Goal: Task Accomplishment & Management: Use online tool/utility

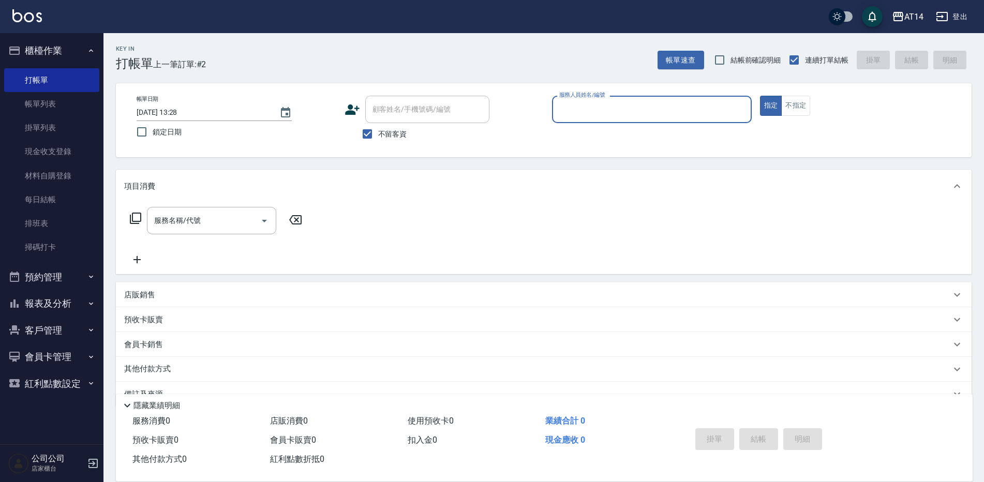
click at [596, 113] on input "服務人員姓名/編號" at bounding box center [652, 109] width 190 height 18
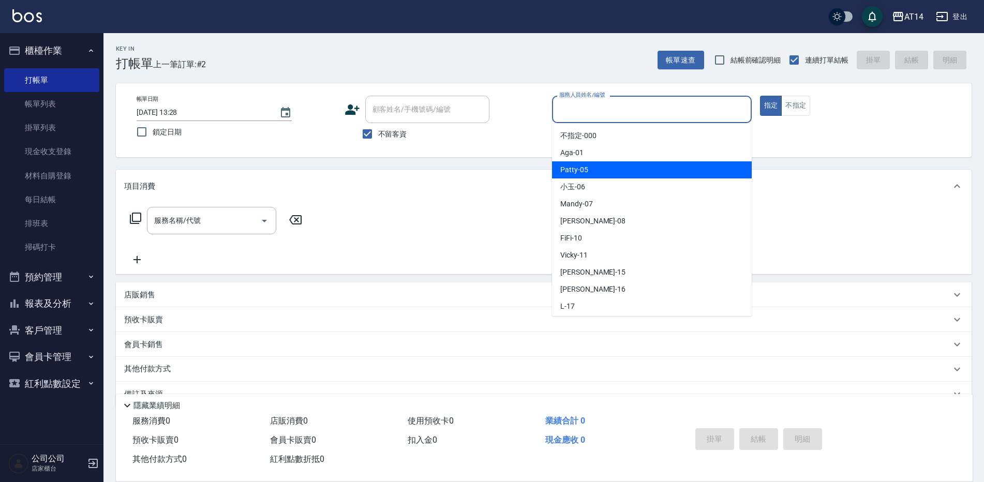
click at [579, 169] on span "Patty -05" at bounding box center [574, 170] width 28 height 11
type input "Patty-05"
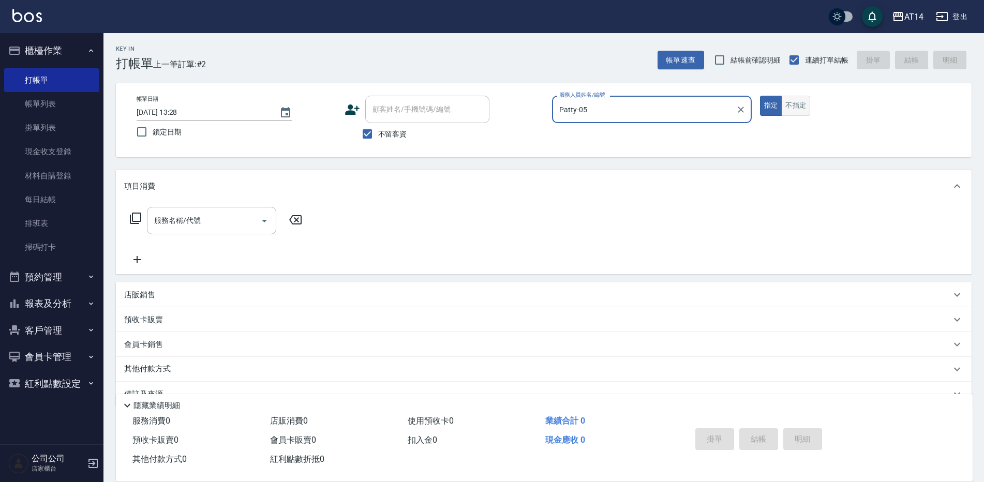
click at [805, 108] on button "不指定" at bounding box center [795, 106] width 29 height 20
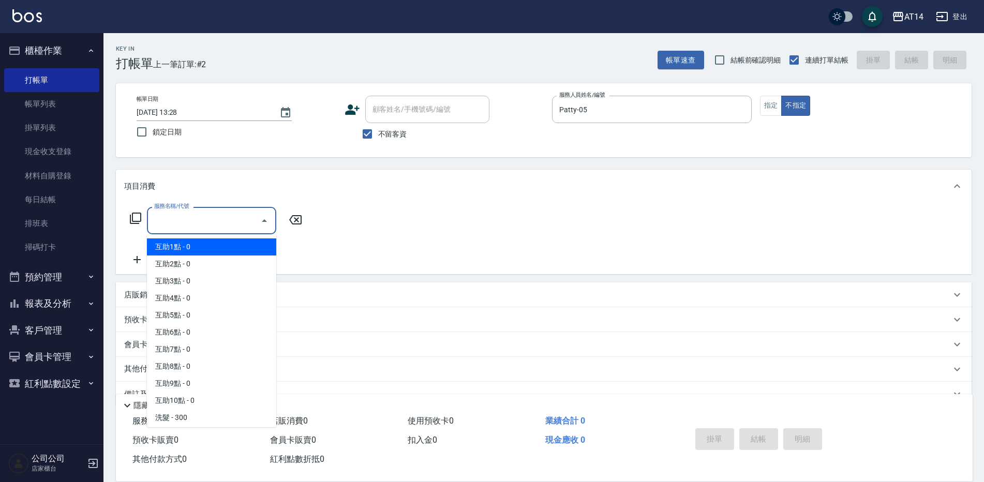
click at [202, 219] on input "服務名稱/代號" at bounding box center [204, 221] width 105 height 18
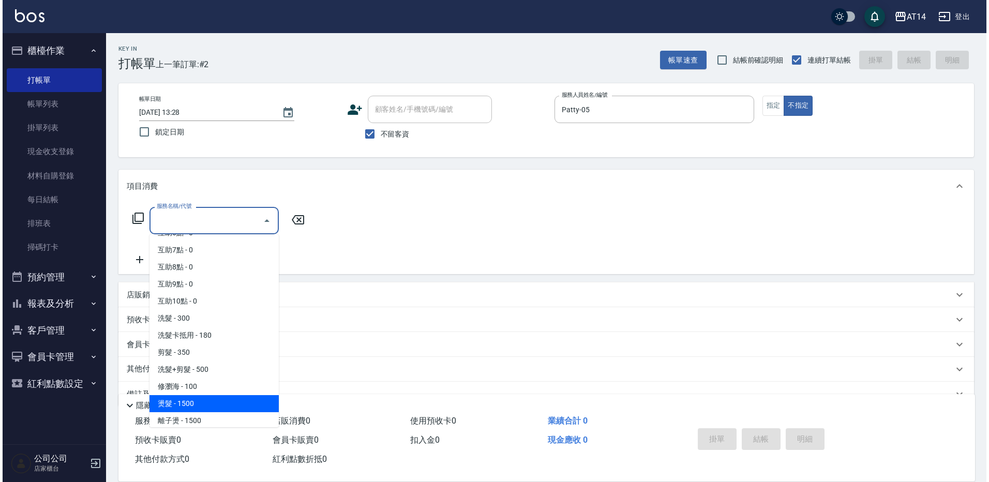
scroll to position [103, 0]
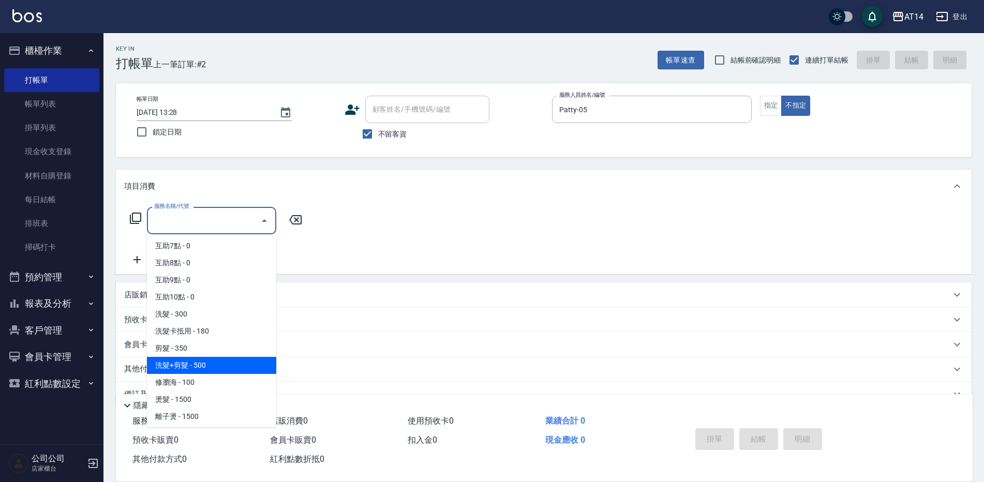
click at [197, 366] on span "洗髮+剪髮 - 500" at bounding box center [211, 365] width 129 height 17
type input "洗髮+剪髮(022)"
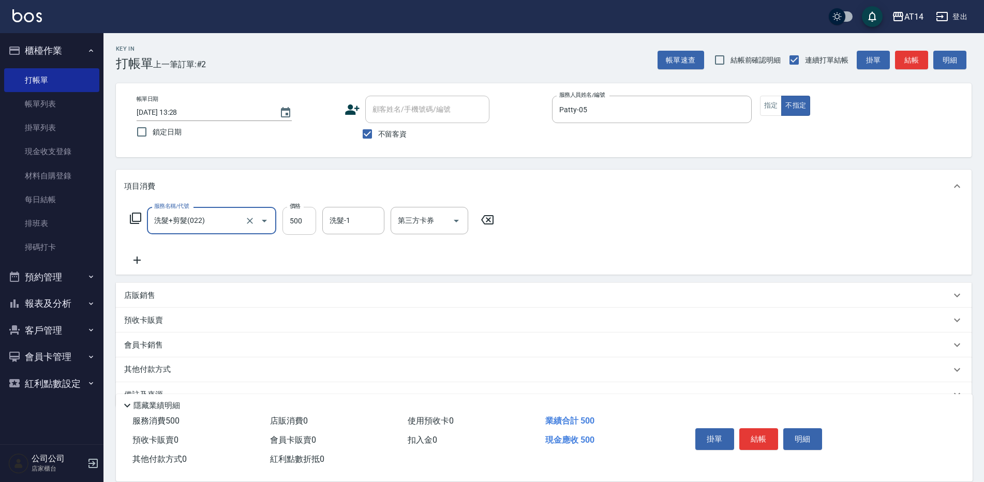
click at [299, 213] on input "500" at bounding box center [300, 221] width 34 height 28
click at [294, 215] on input "550" at bounding box center [300, 221] width 34 height 28
type input "600"
click at [768, 105] on button "指定" at bounding box center [771, 106] width 22 height 20
click at [746, 437] on button "結帳" at bounding box center [758, 439] width 39 height 22
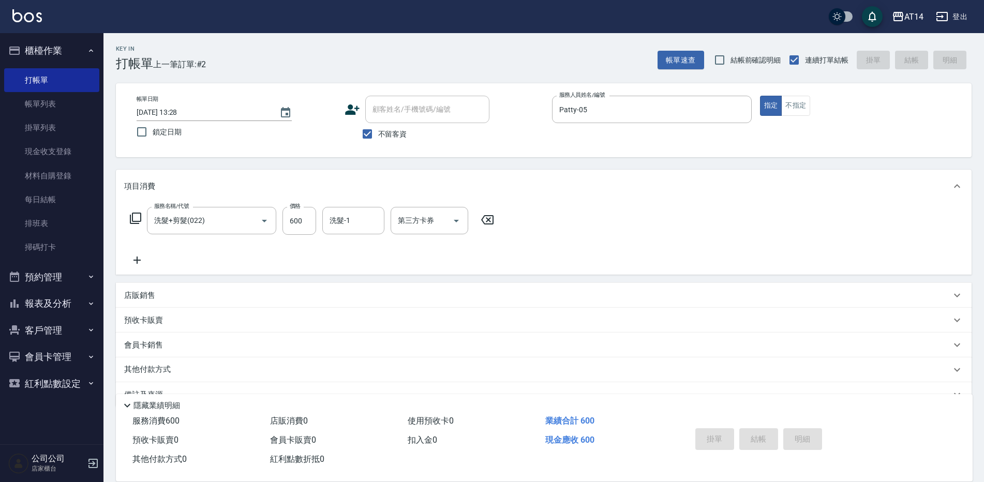
type input "[DATE] 15:03"
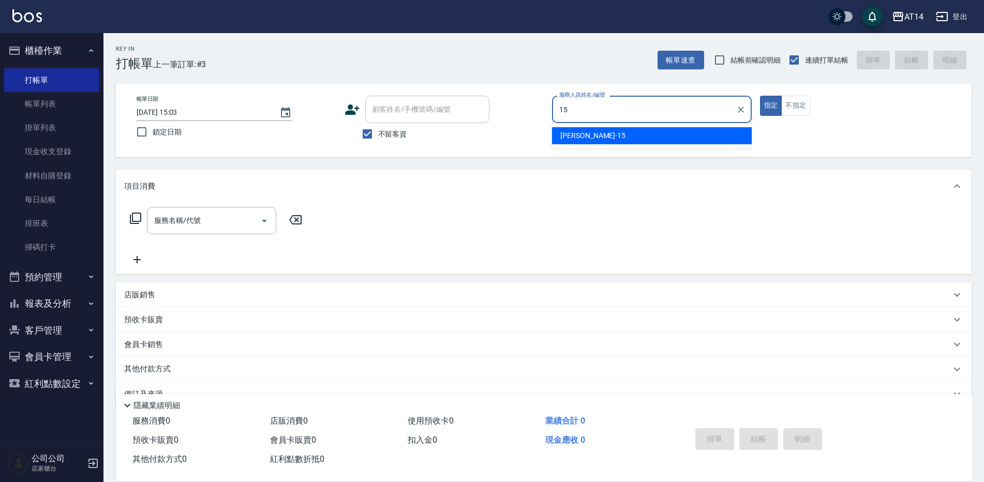
type input "15"
type button "true"
type input "Dora-15"
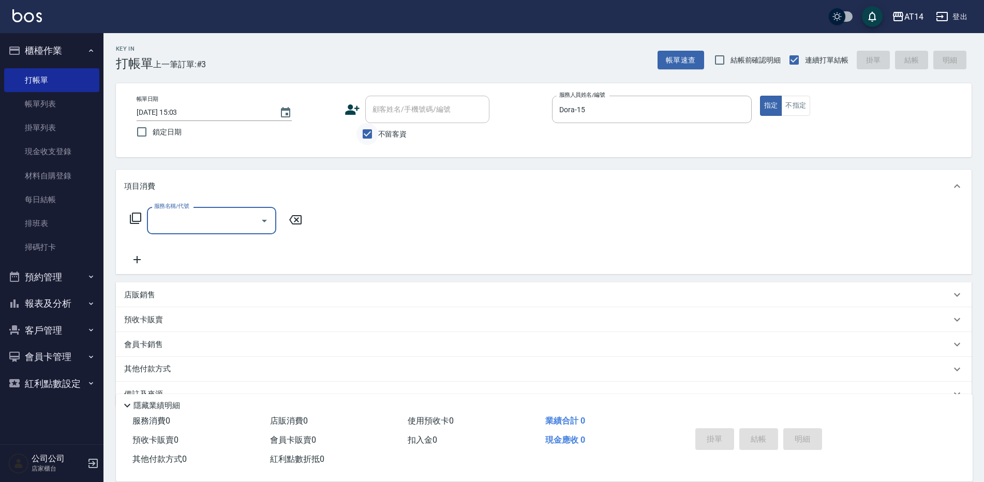
click at [374, 128] on input "不留客資" at bounding box center [368, 134] width 22 height 22
click at [419, 113] on div "顧客姓名/手機號碼/編號 顧客姓名/手機號碼/編號" at bounding box center [427, 109] width 124 height 27
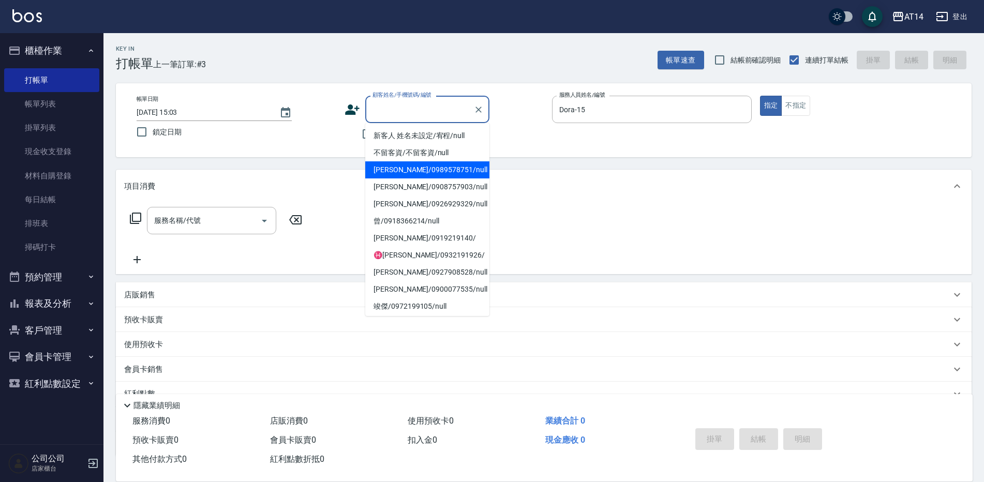
drag, startPoint x: 545, startPoint y: 180, endPoint x: 525, endPoint y: 161, distance: 27.8
click at [544, 175] on div "項目消費" at bounding box center [544, 186] width 856 height 33
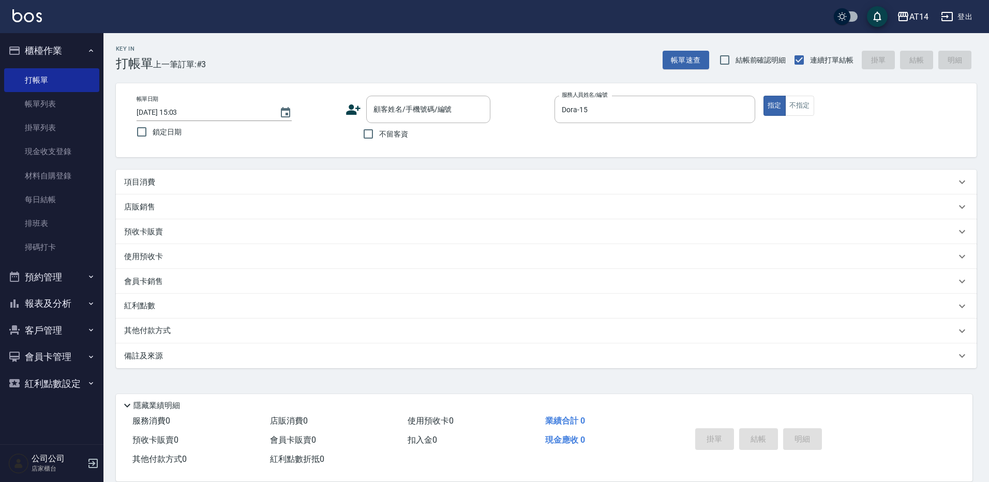
click at [379, 138] on span "不留客資" at bounding box center [393, 134] width 29 height 11
click at [379, 138] on input "不留客資" at bounding box center [369, 134] width 22 height 22
checkbox input "true"
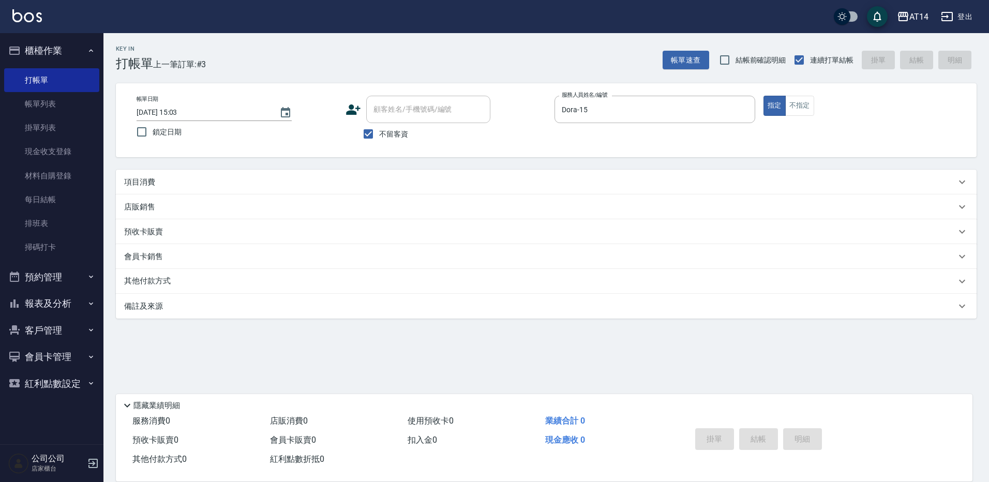
click at [248, 181] on div "項目消費" at bounding box center [540, 182] width 832 height 11
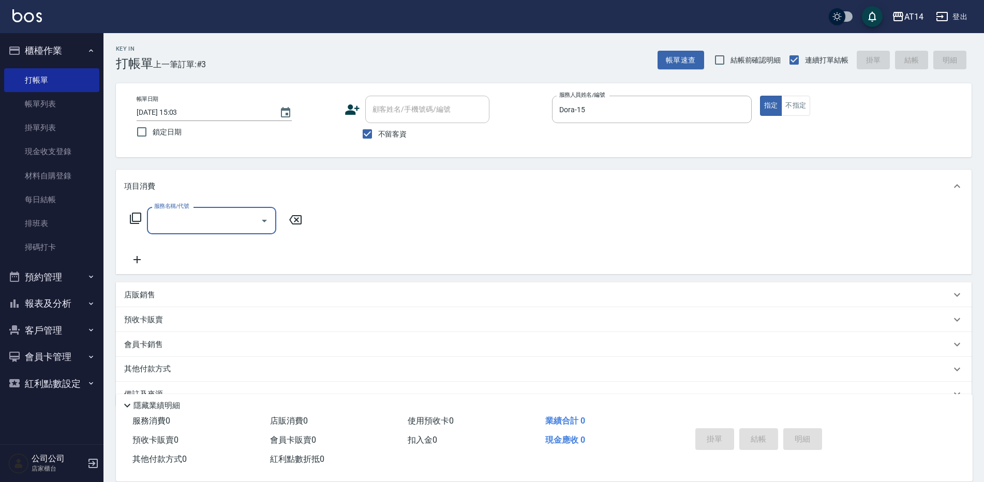
scroll to position [0, 0]
click at [220, 223] on input "服務名稱/代號" at bounding box center [204, 221] width 105 height 18
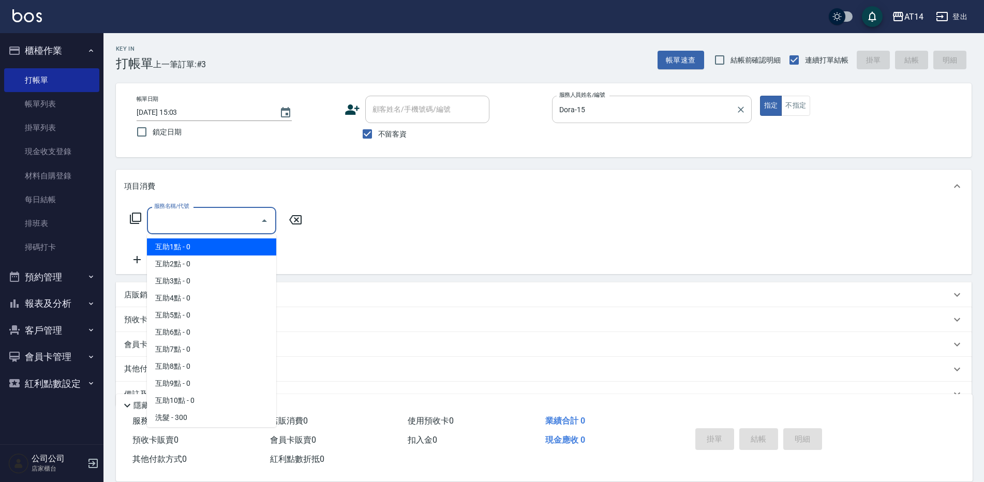
click at [654, 116] on input "Dora-15" at bounding box center [644, 109] width 175 height 18
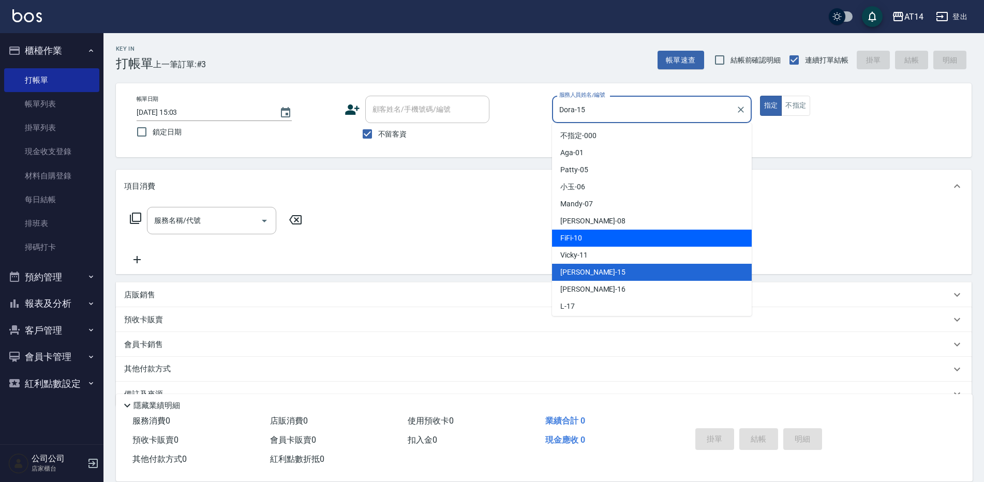
click at [597, 239] on div "FiFi -10" at bounding box center [652, 238] width 200 height 17
type input "FiFi-10"
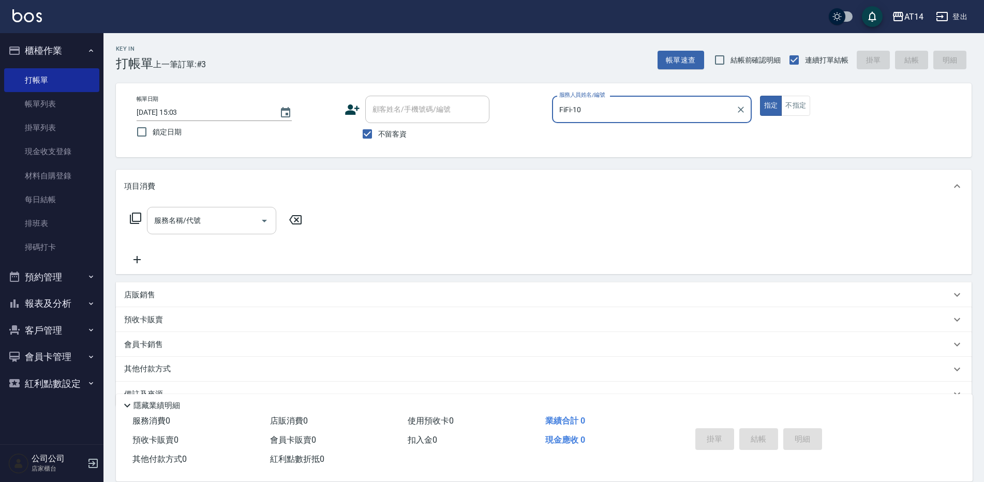
click at [238, 215] on input "服務名稱/代號" at bounding box center [204, 221] width 105 height 18
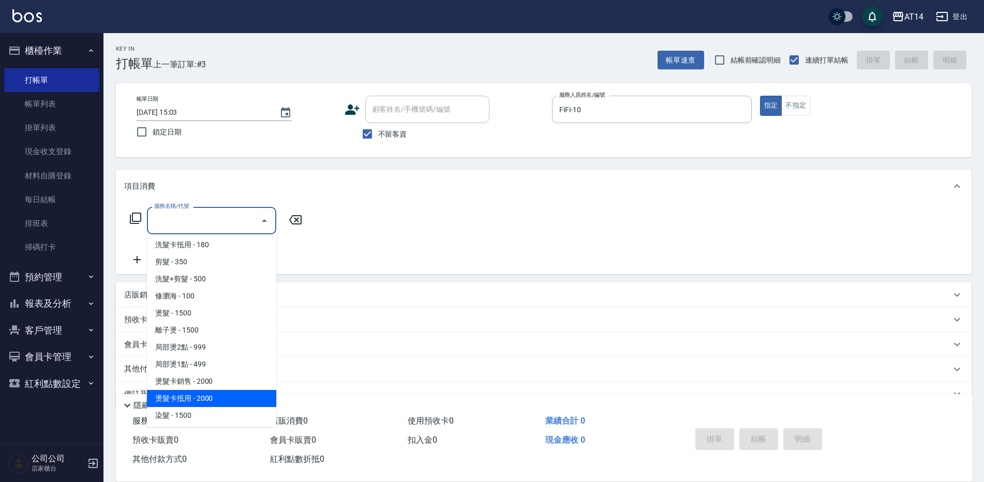
scroll to position [207, 0]
click at [214, 391] on span "染髮 - 1500" at bounding box center [211, 398] width 129 height 17
type input "染髮(041)"
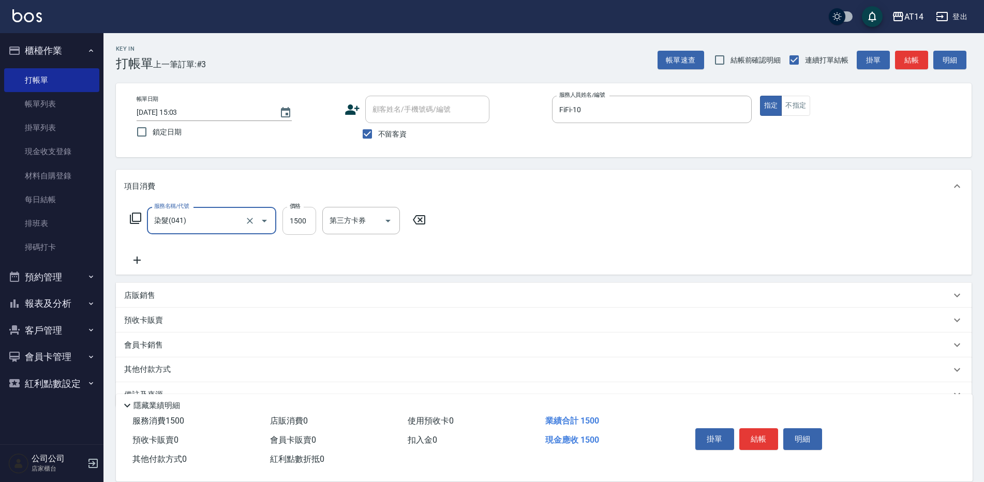
click at [315, 219] on input "1500" at bounding box center [300, 221] width 34 height 28
type input "2000"
click at [767, 433] on button "結帳" at bounding box center [758, 439] width 39 height 22
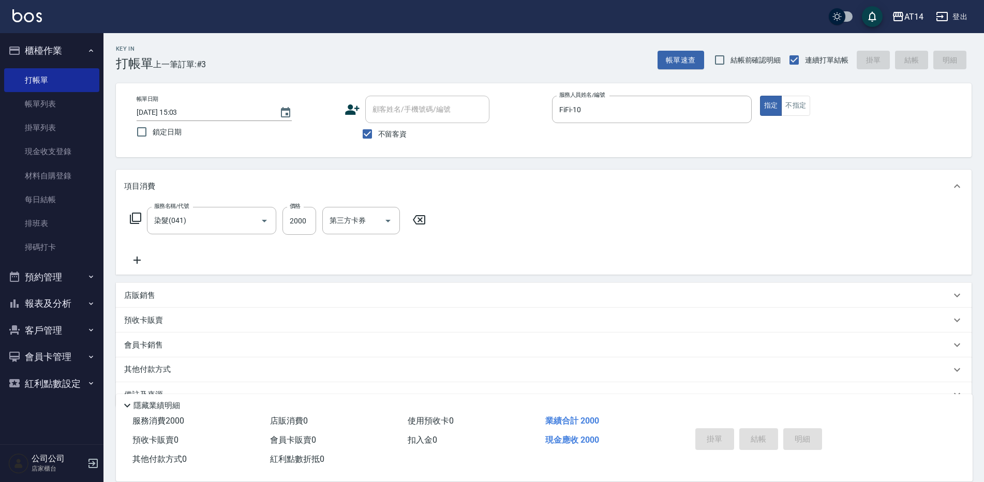
type input "[DATE] 15:40"
